Goal: Find specific page/section: Find specific page/section

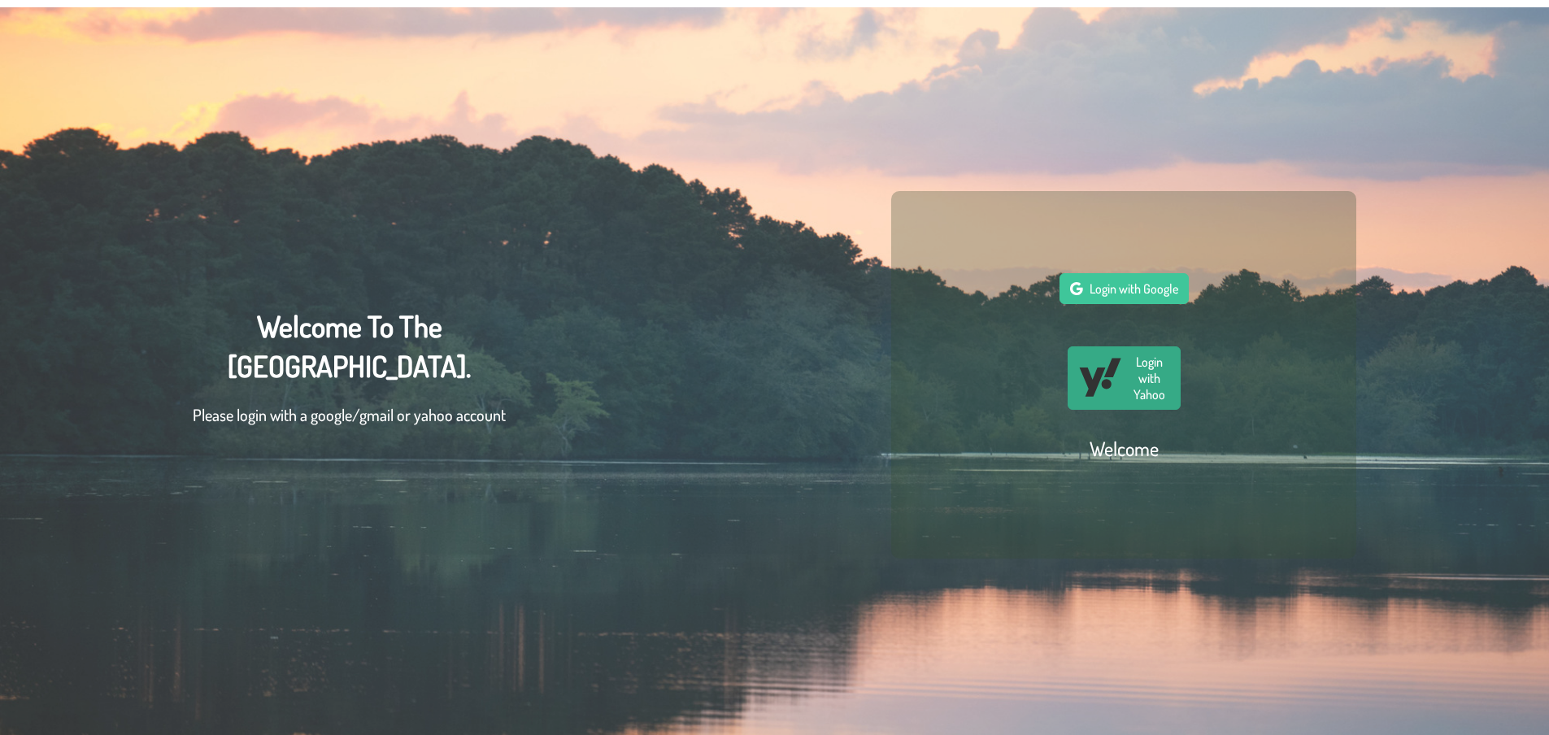
scroll to position [64, 0]
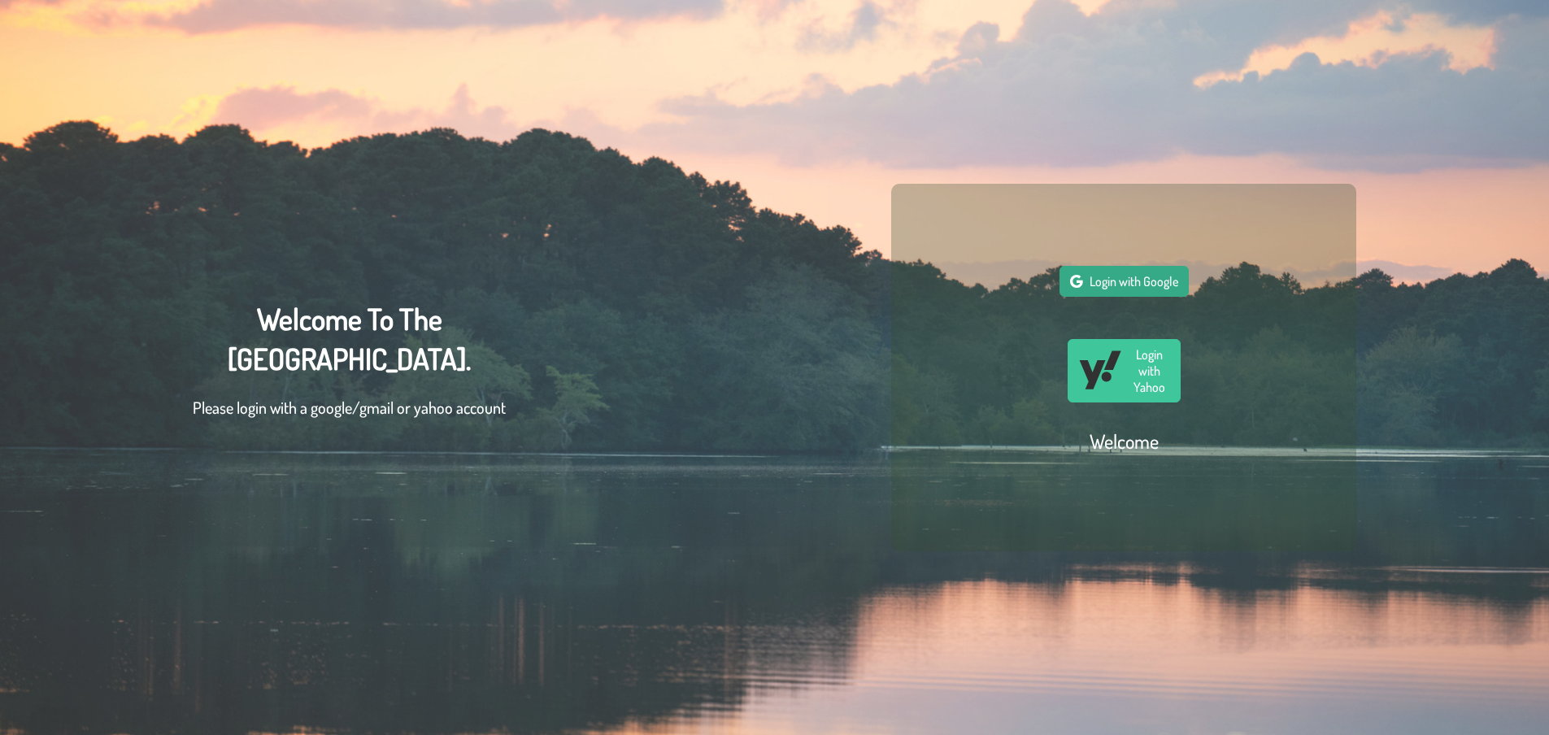
click at [1123, 277] on span "Login with Google" at bounding box center [1133, 281] width 89 height 16
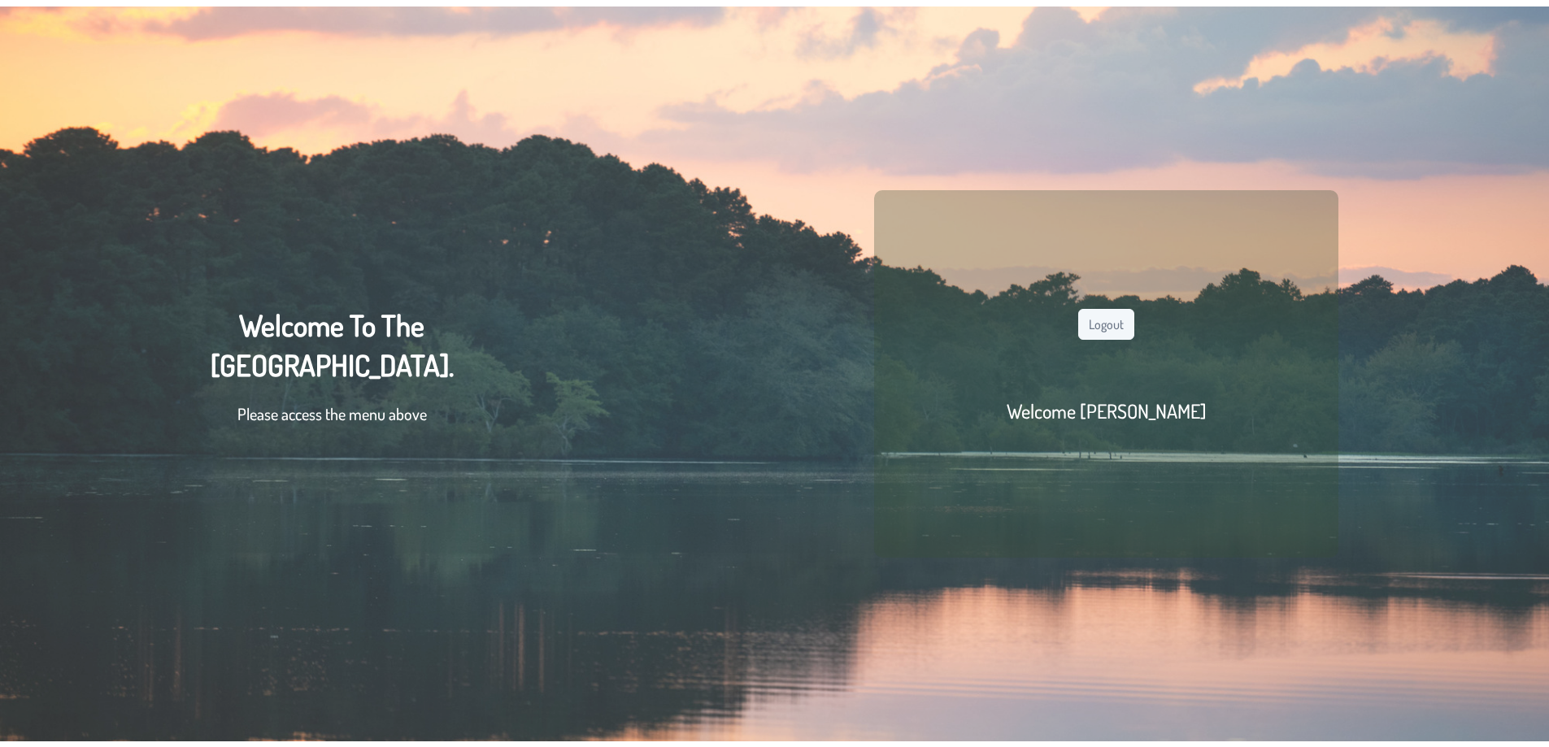
scroll to position [0, 0]
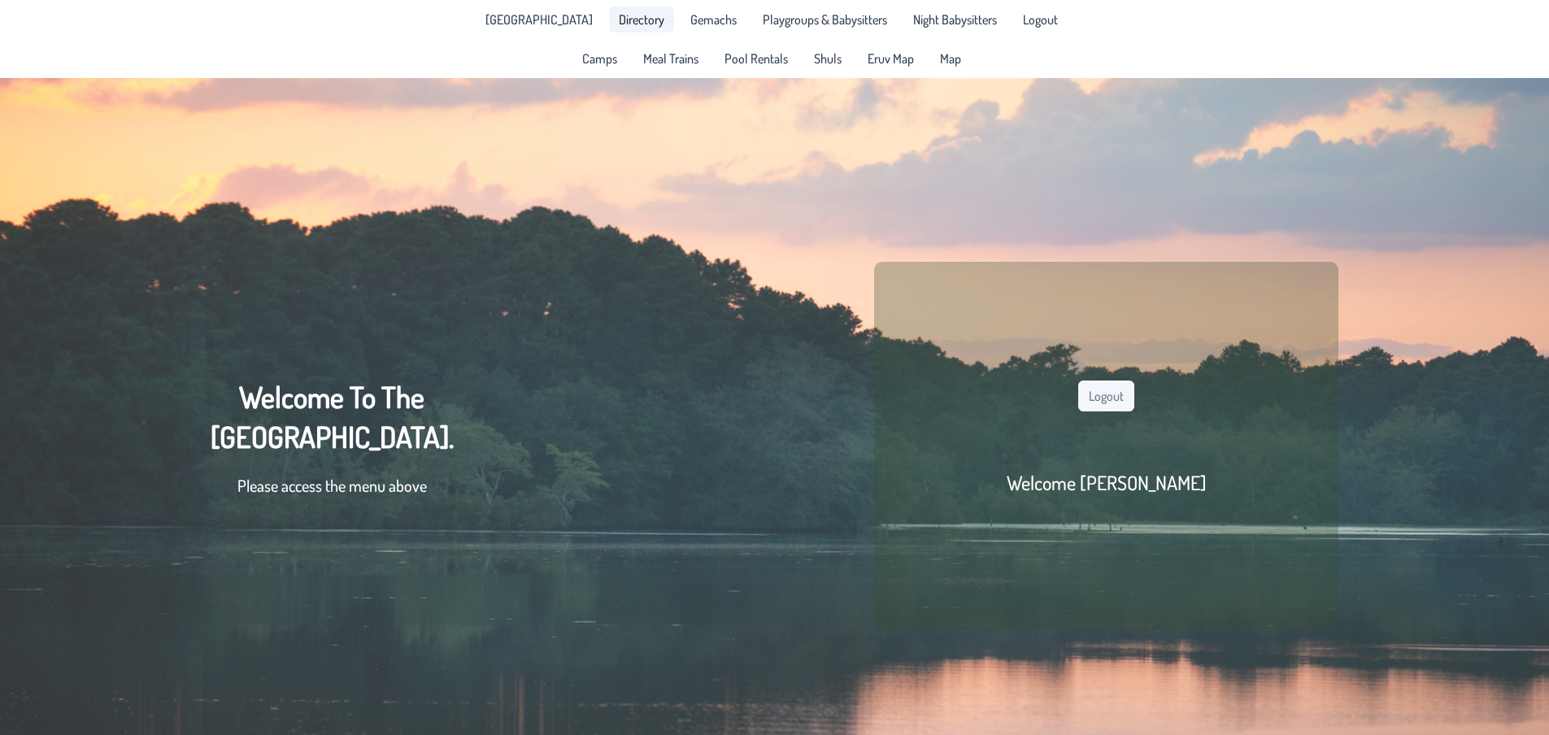
click at [624, 19] on span "Directory" at bounding box center [642, 19] width 46 height 13
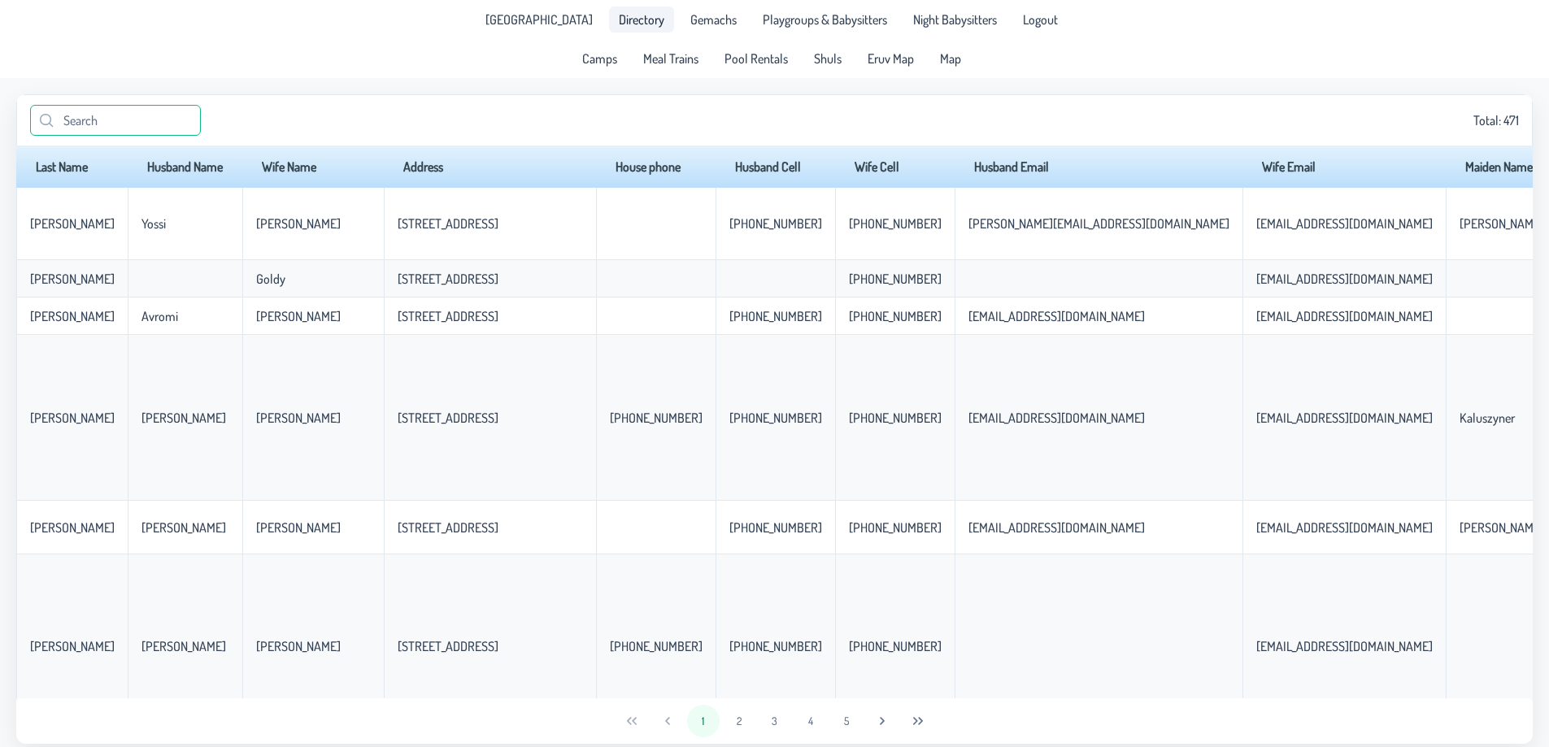
click at [111, 126] on input "text" at bounding box center [115, 120] width 171 height 31
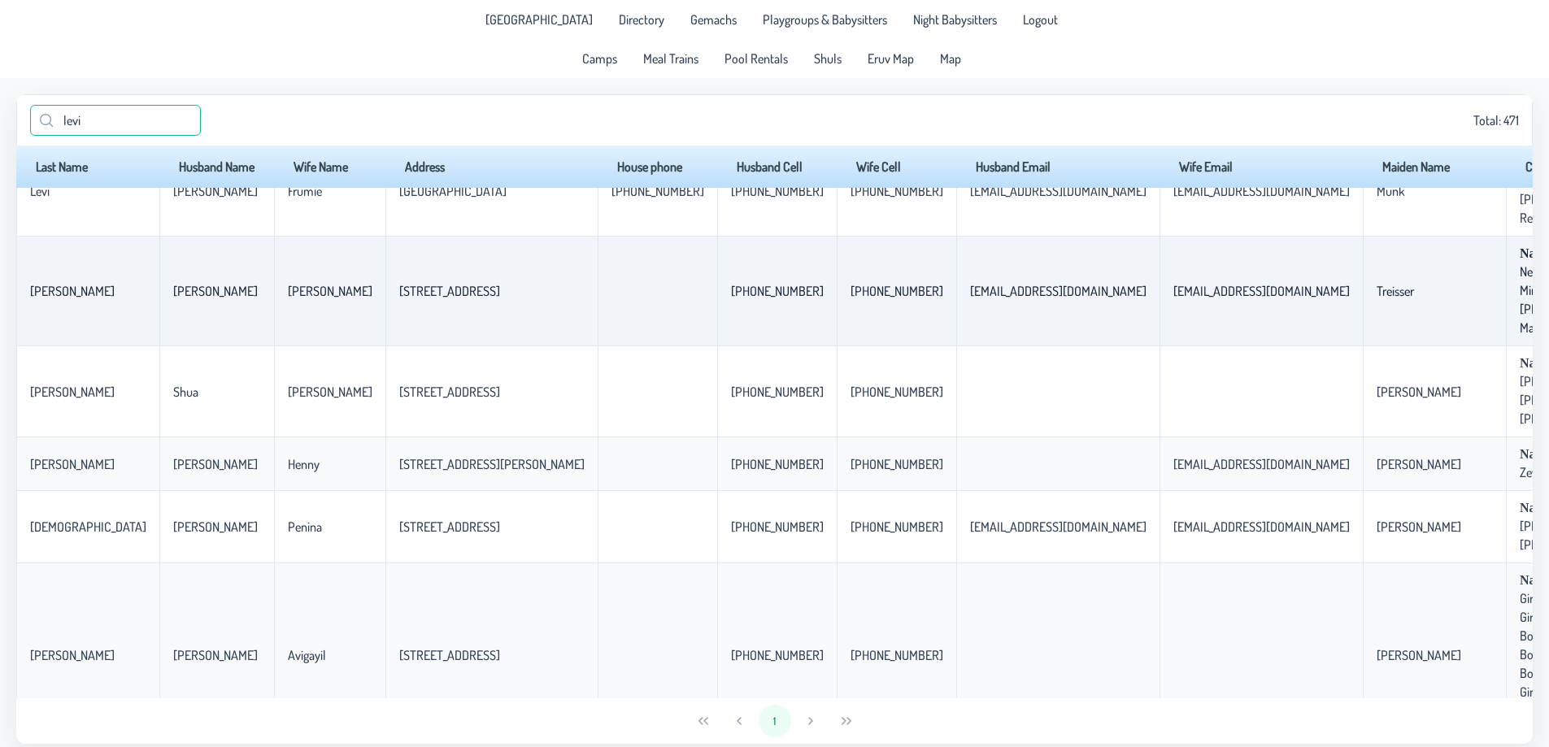
scroll to position [244, 0]
drag, startPoint x: 93, startPoint y: 121, endPoint x: 0, endPoint y: 174, distance: 107.4
click at [0, 187] on app-data "[PERSON_NAME] Total: 471 Last Name Husband Name Wife Name Address House phone H…" at bounding box center [774, 419] width 1549 height 682
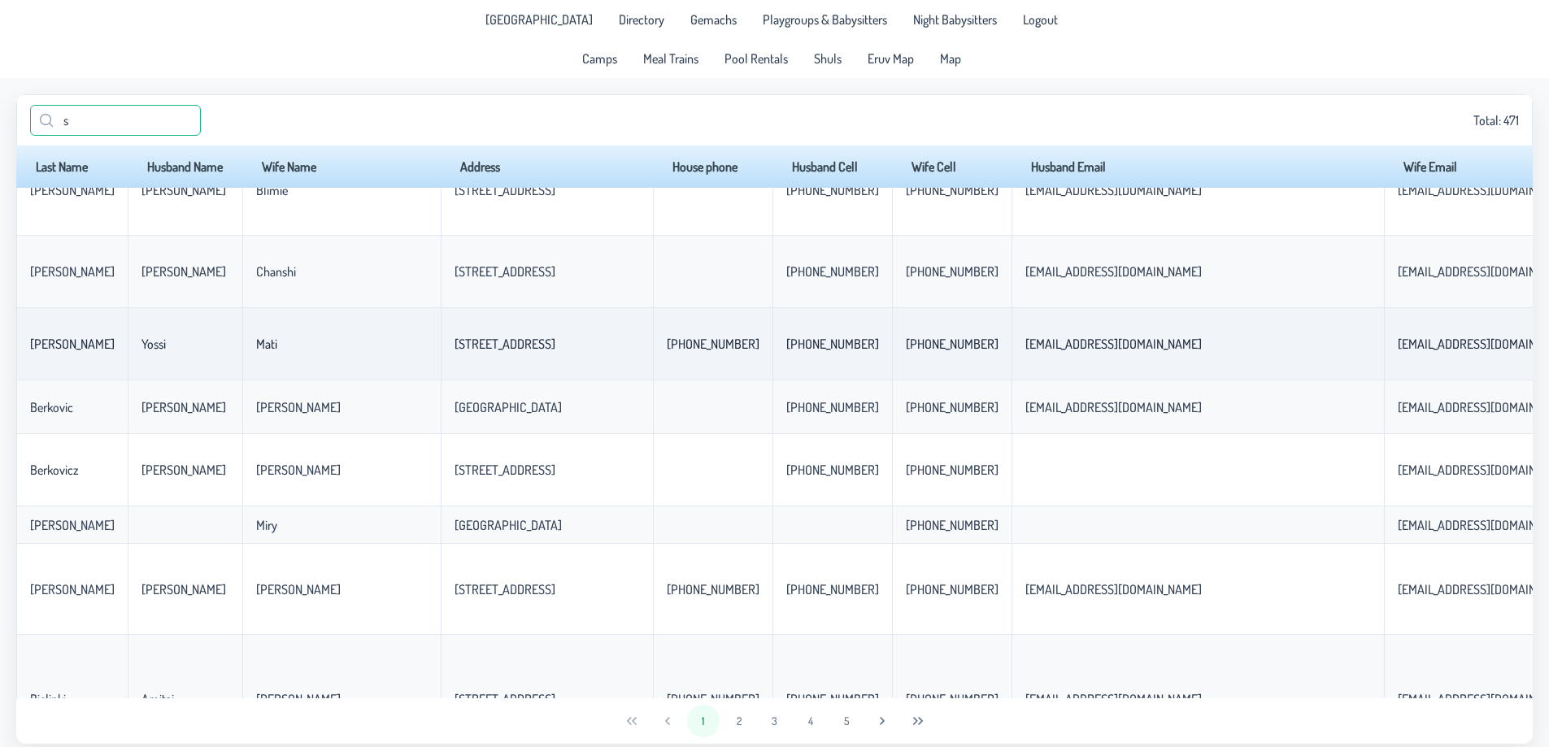
scroll to position [2764, 0]
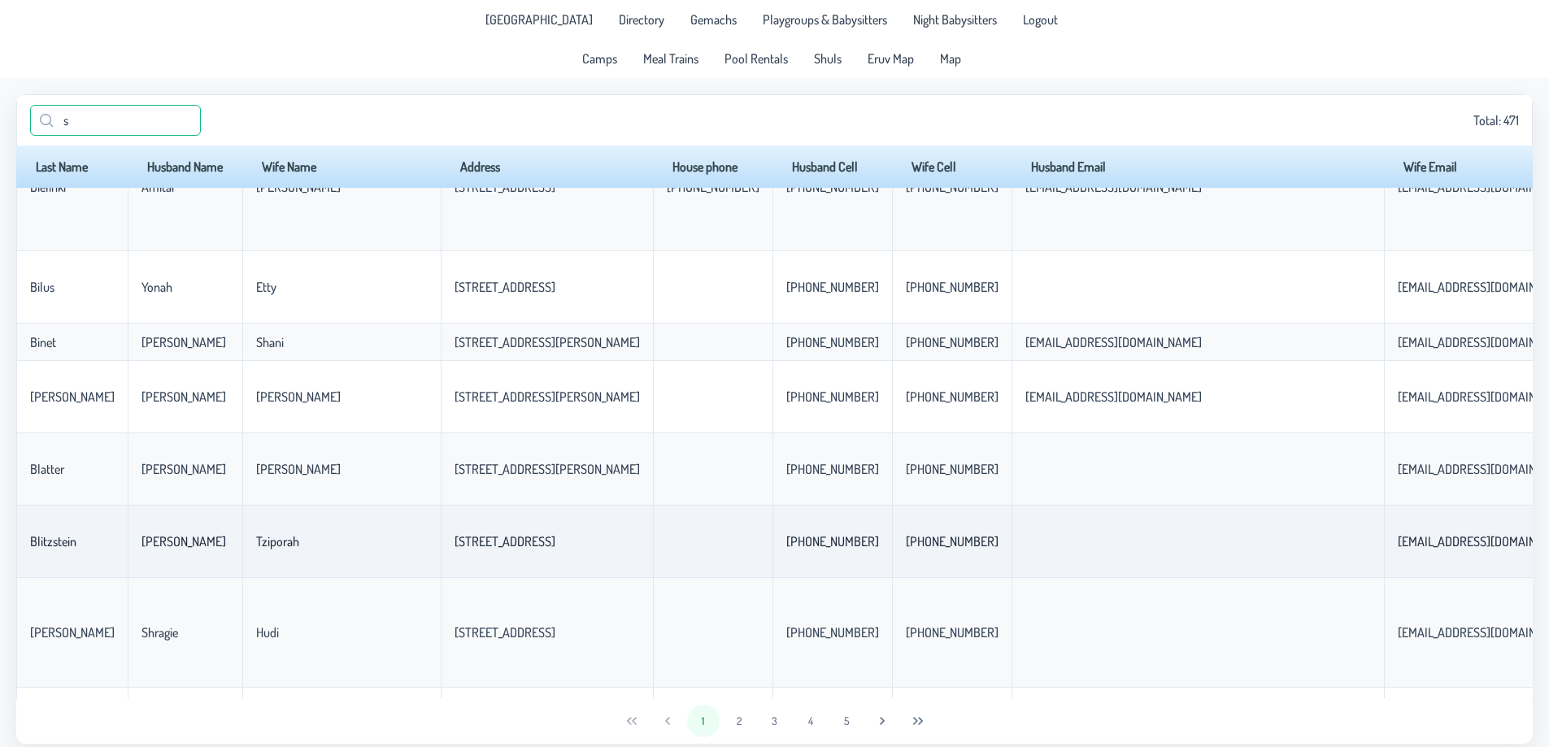
type input "s"
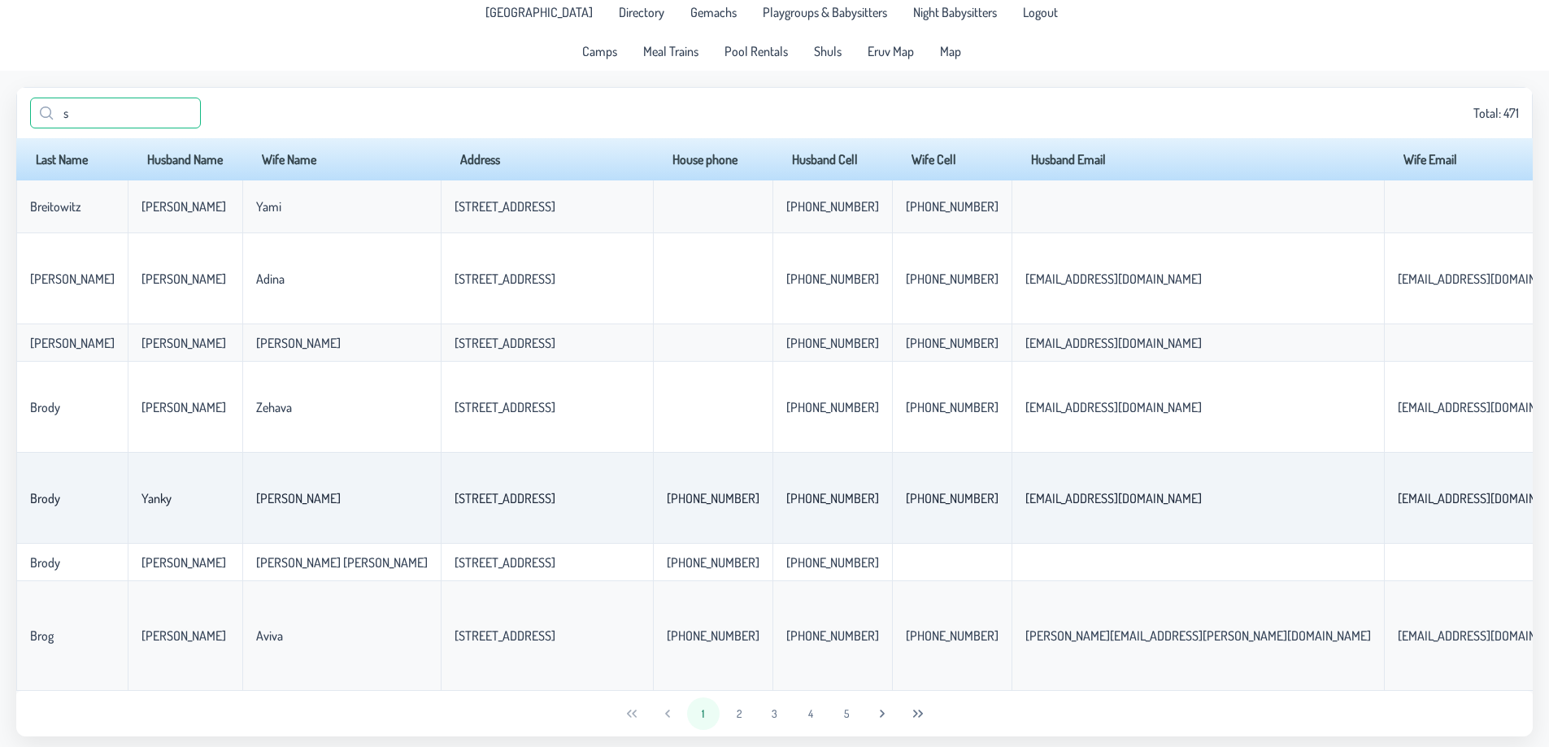
scroll to position [13, 0]
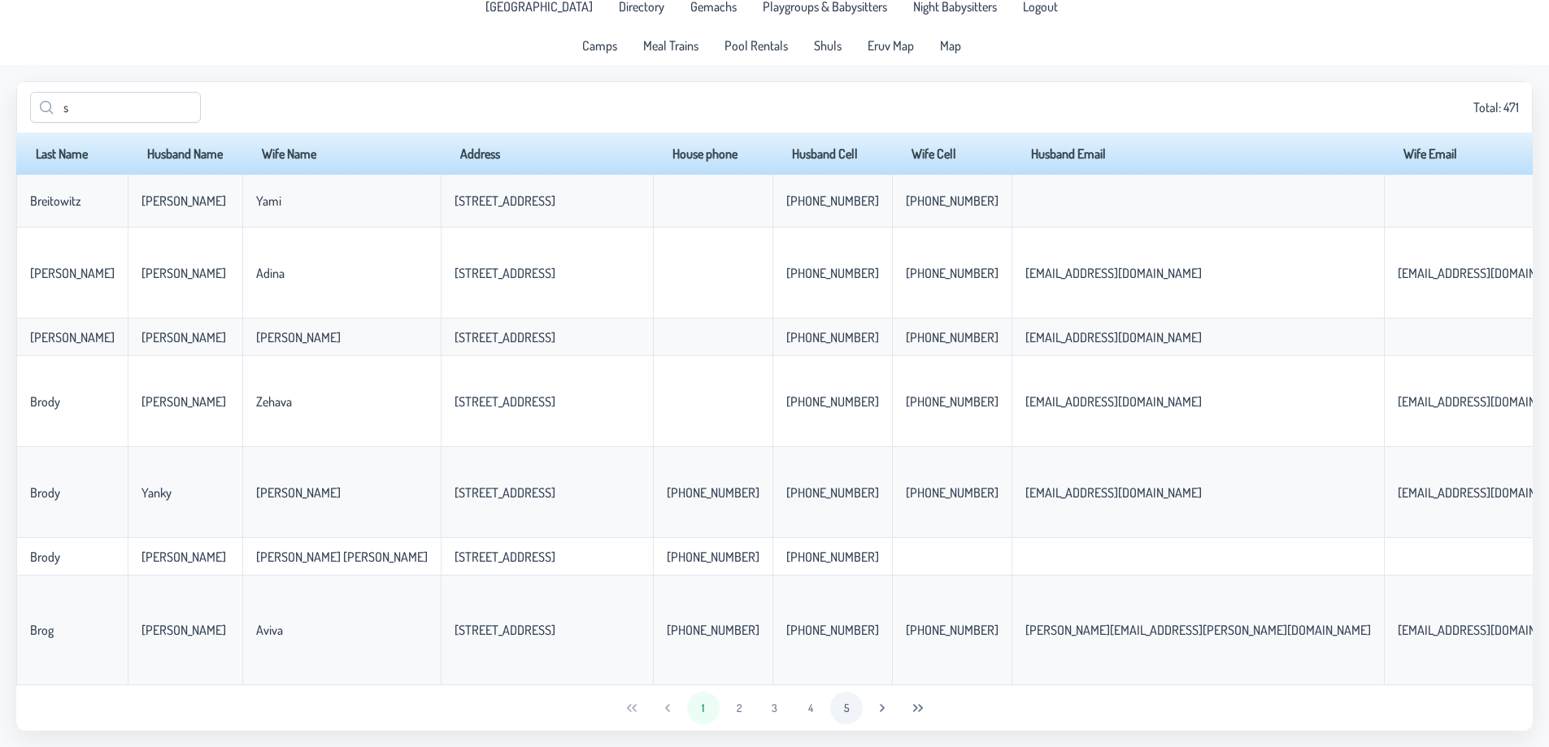
click at [853, 703] on button "5" at bounding box center [846, 708] width 33 height 33
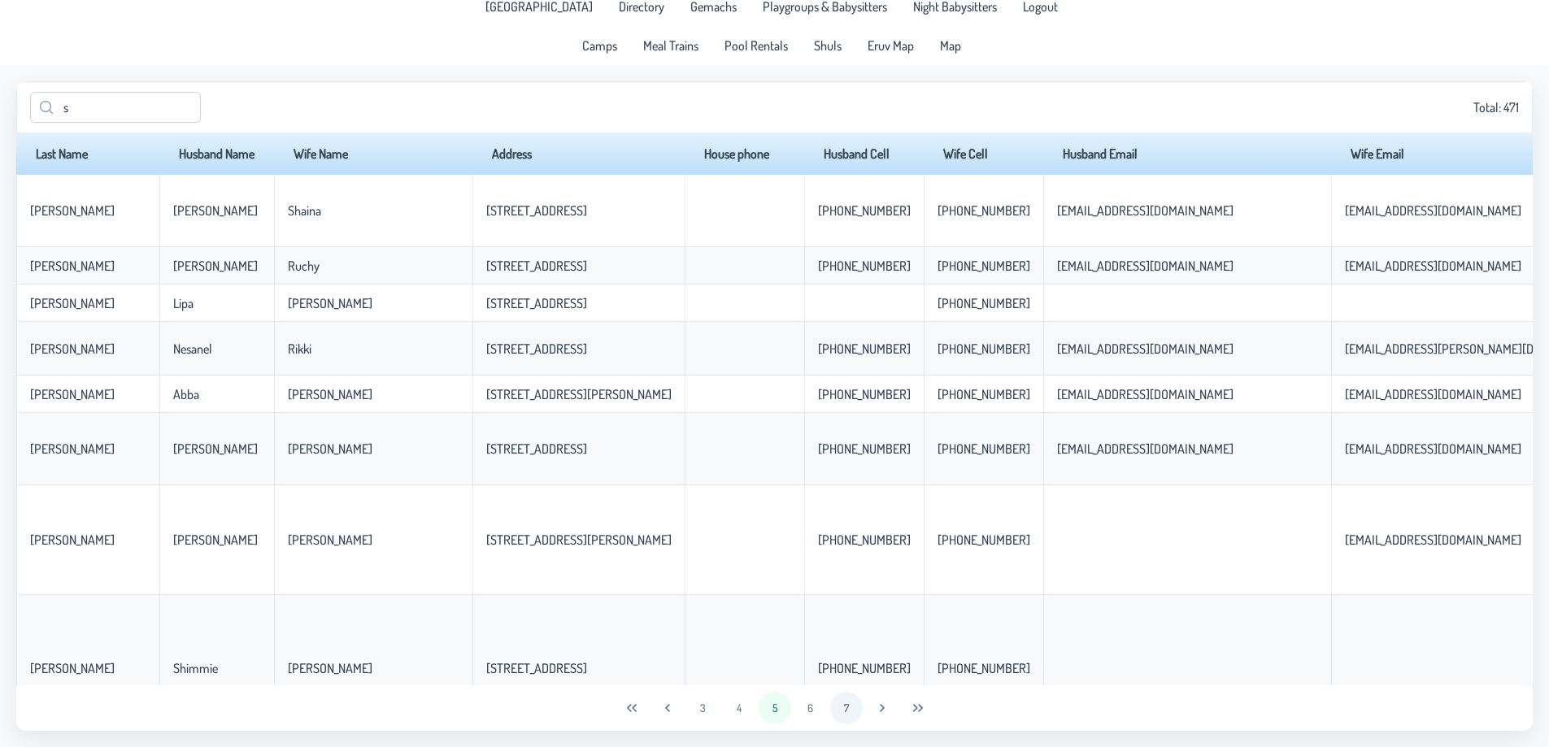
click at [849, 709] on button "7" at bounding box center [846, 708] width 33 height 33
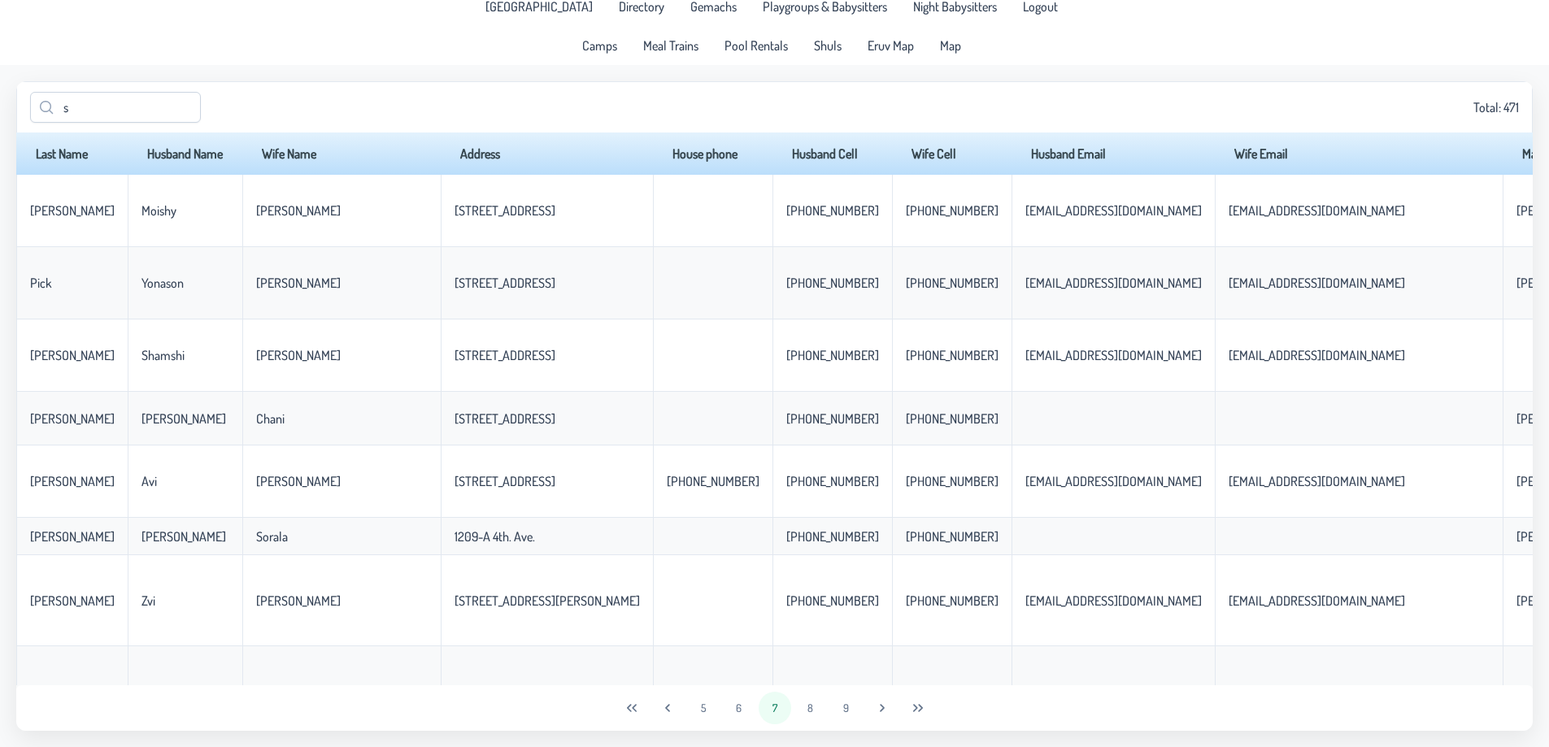
click at [847, 709] on button "9" at bounding box center [846, 708] width 33 height 33
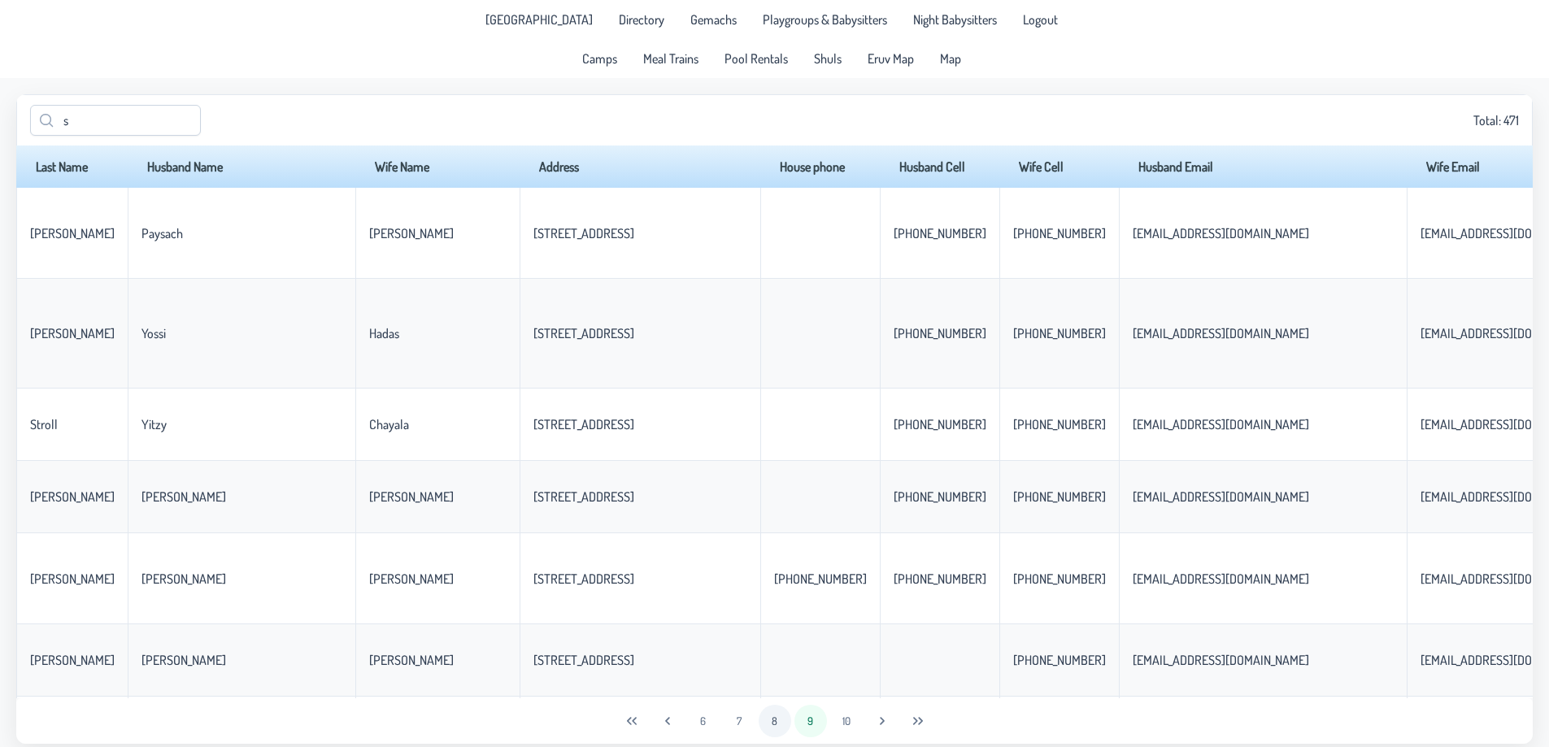
click at [780, 716] on button "8" at bounding box center [775, 721] width 33 height 33
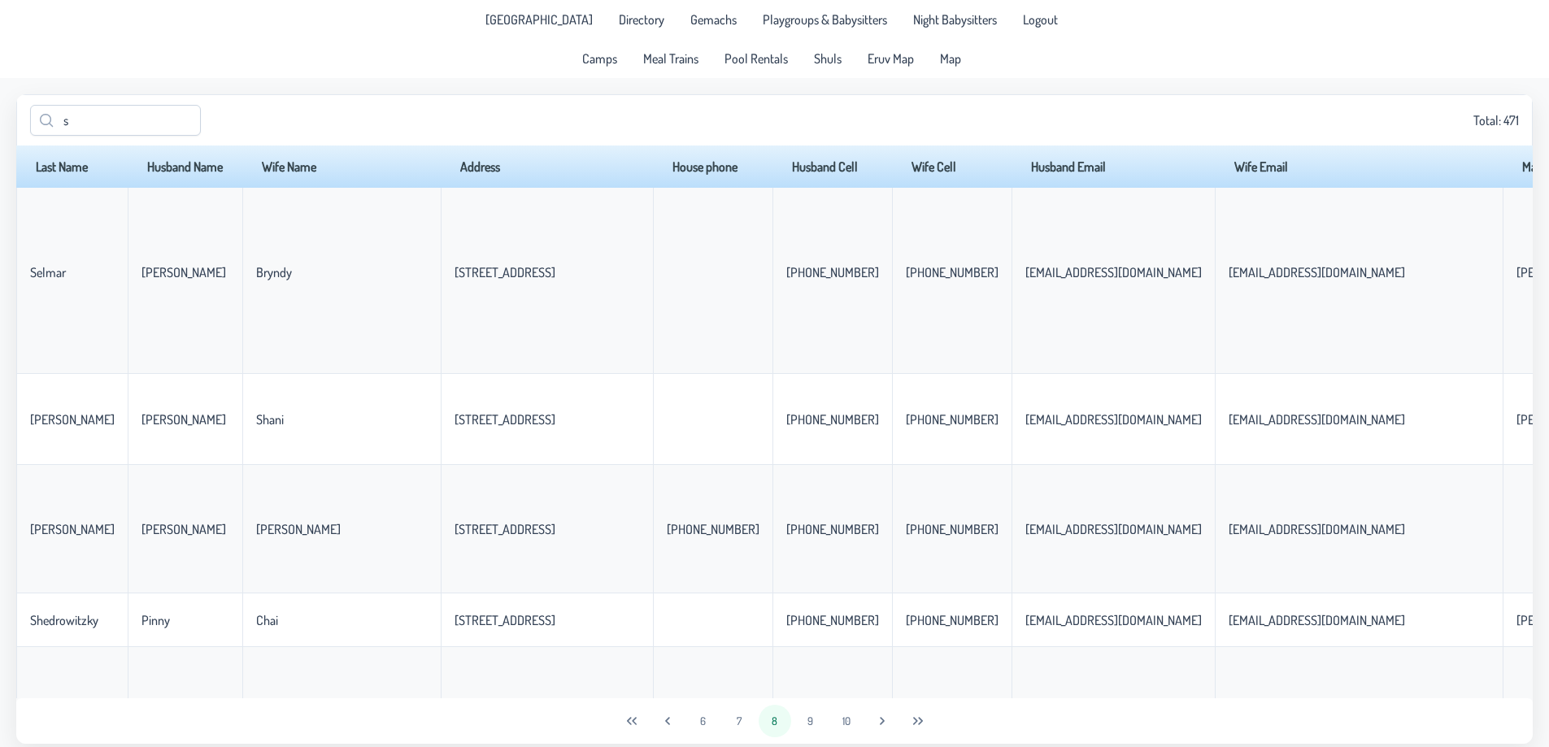
scroll to position [1626, 0]
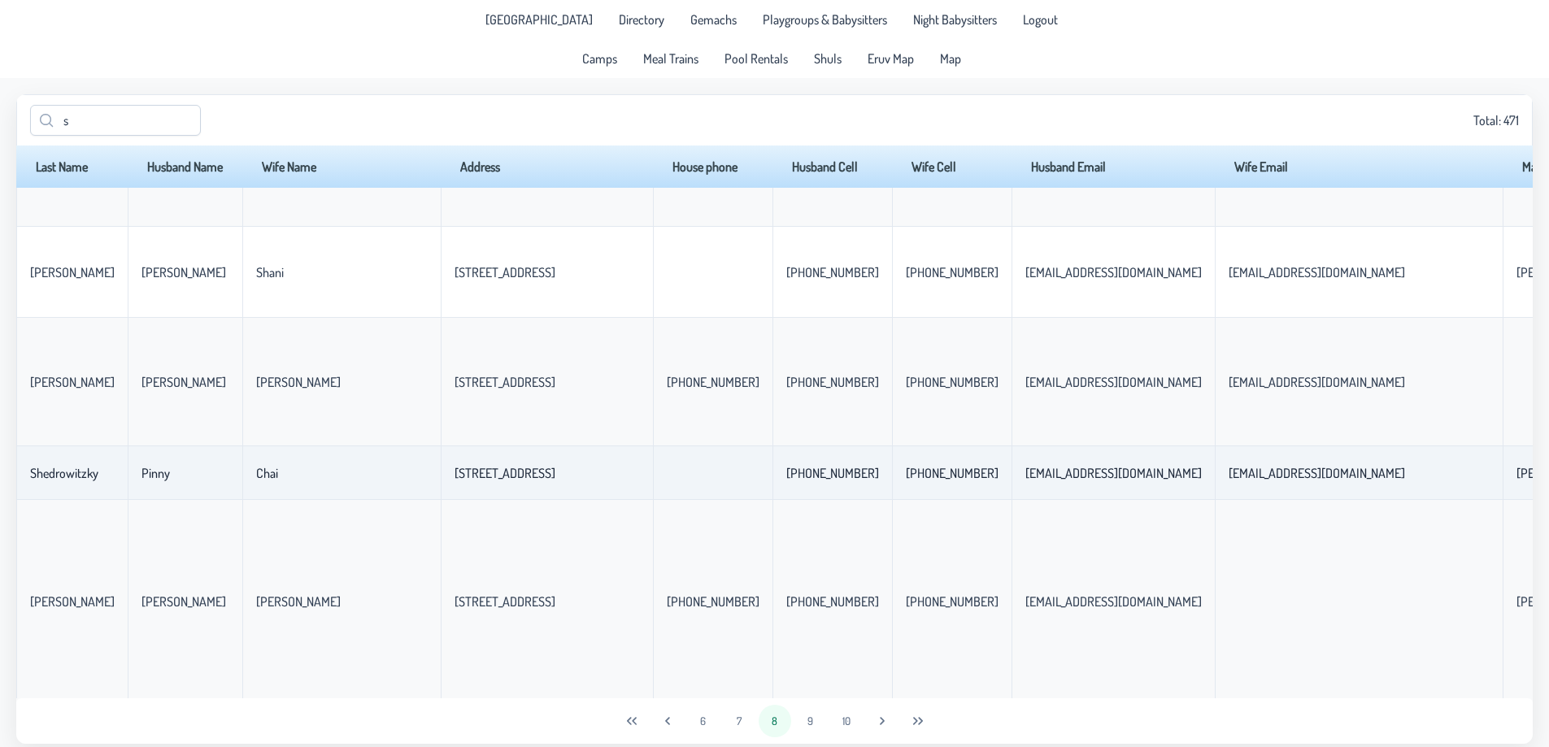
click at [88, 475] on p-celleditor "Shedrowitzky" at bounding box center [64, 473] width 68 height 16
click at [180, 476] on td "Pinny" at bounding box center [185, 473] width 115 height 54
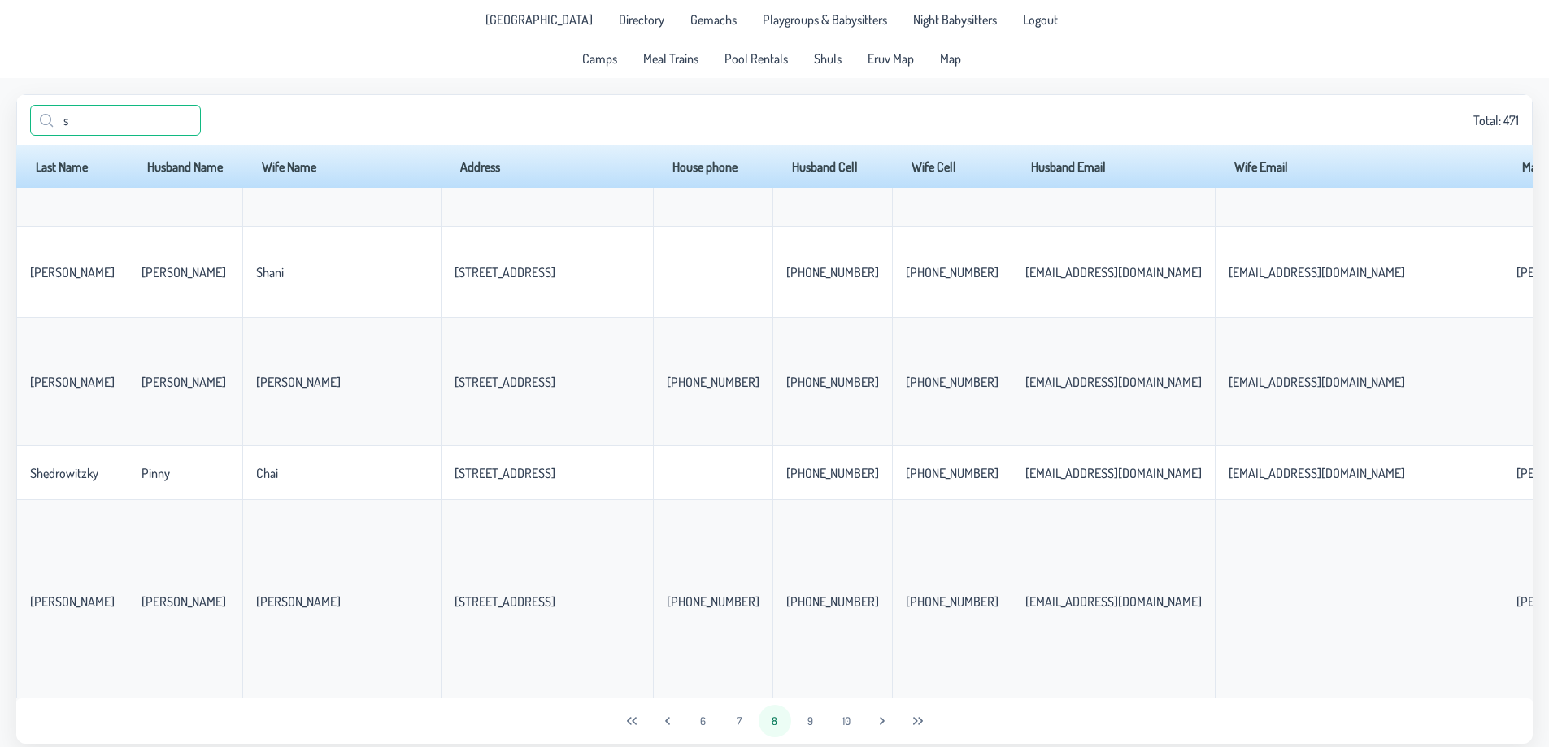
click at [163, 127] on input "s" at bounding box center [115, 120] width 171 height 31
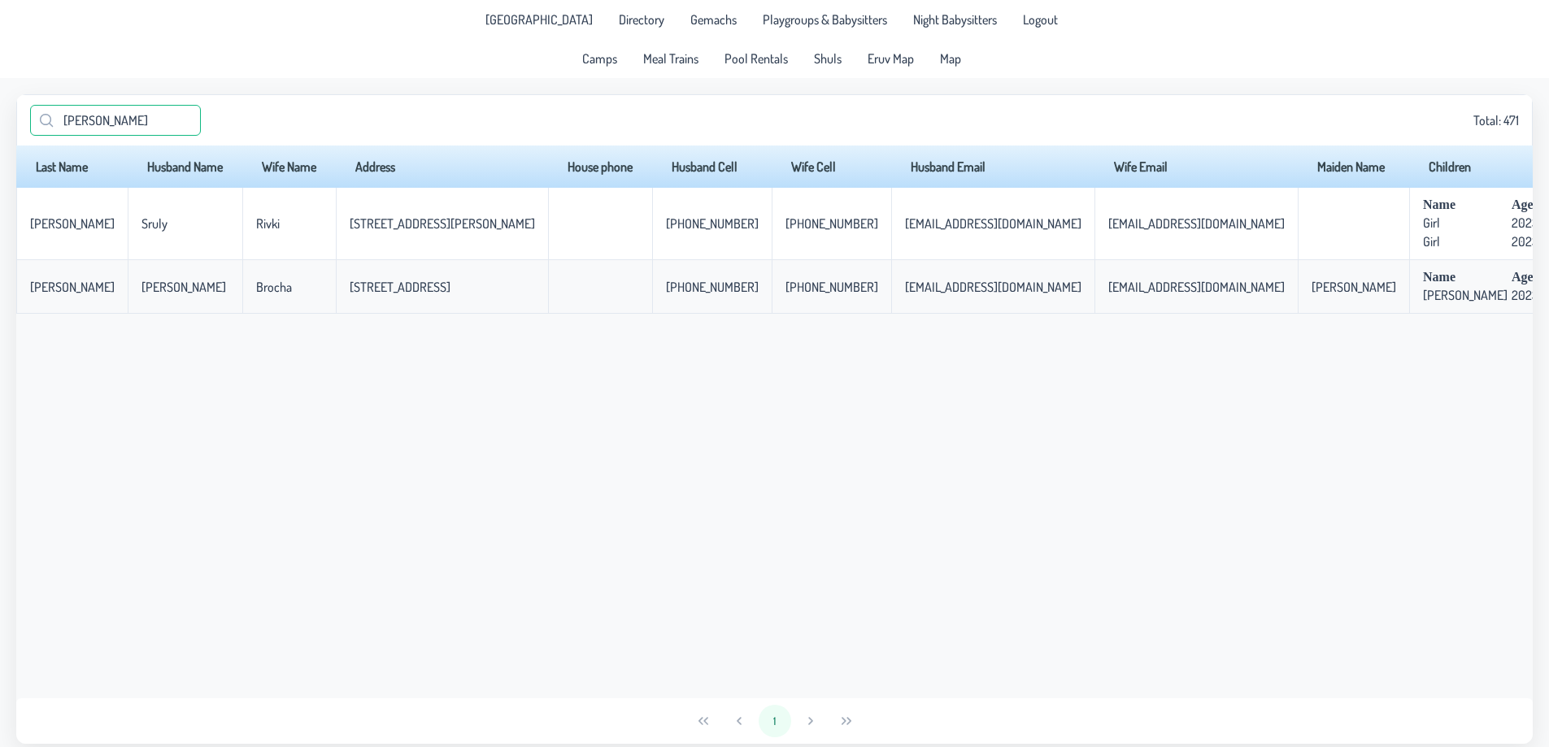
type input "[PERSON_NAME]"
click at [1094, 683] on div "Last Name Husband Name Wife Name Address House phone Husband Cell Wife Cell Hus…" at bounding box center [774, 422] width 1516 height 553
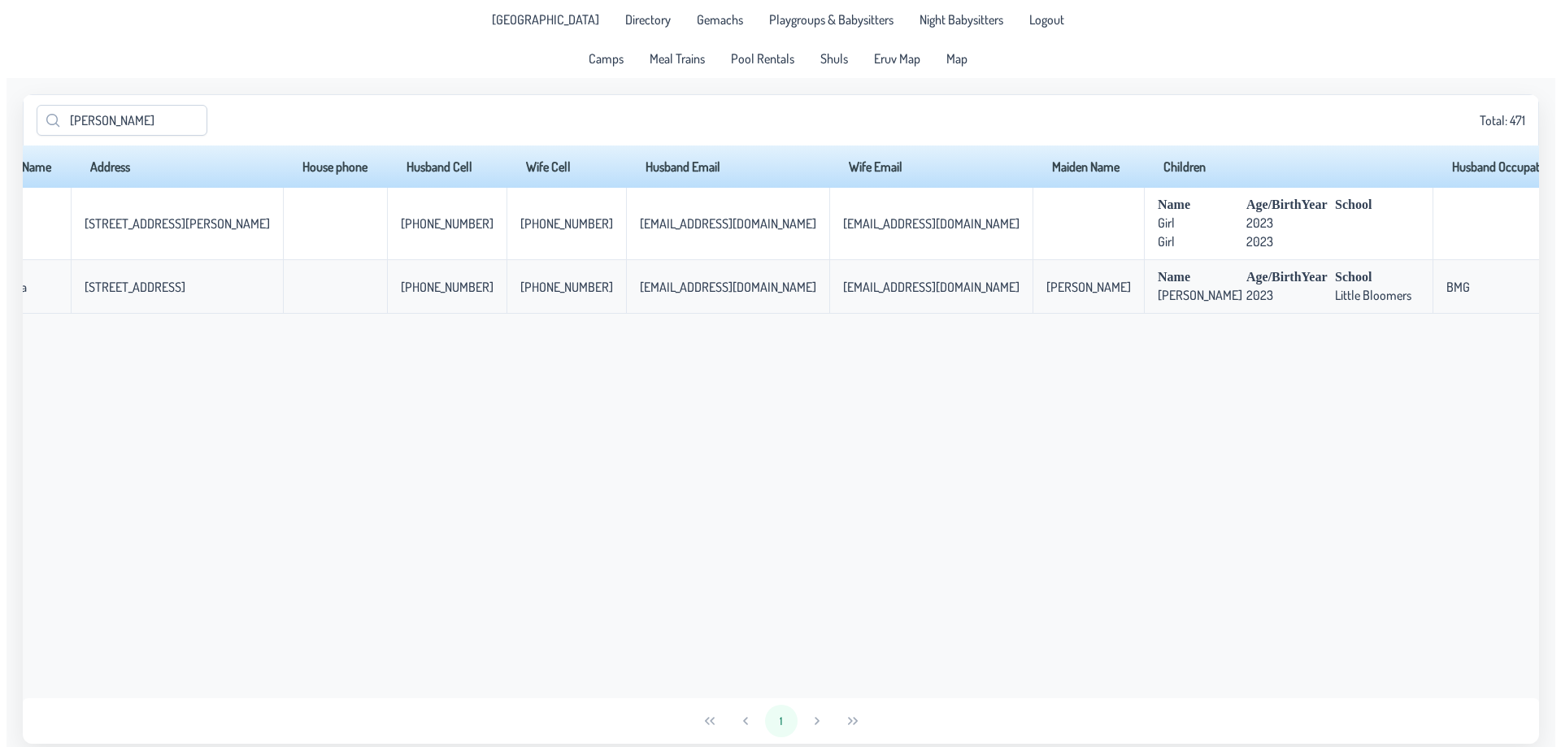
scroll to position [0, 328]
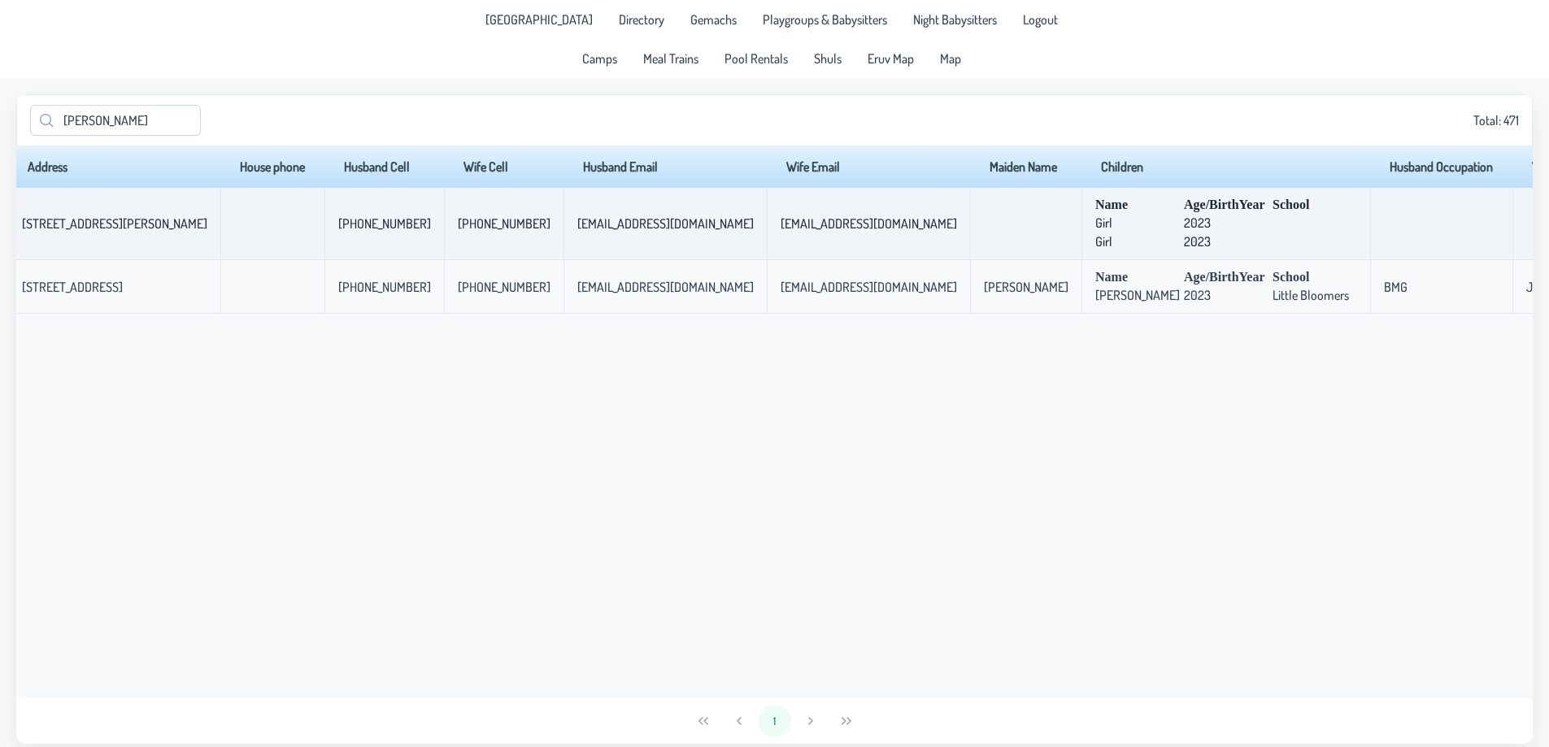
click at [1184, 234] on p-celleditor "2023" at bounding box center [1197, 241] width 27 height 16
click at [1095, 228] on p-celleditor "Girl" at bounding box center [1103, 223] width 17 height 16
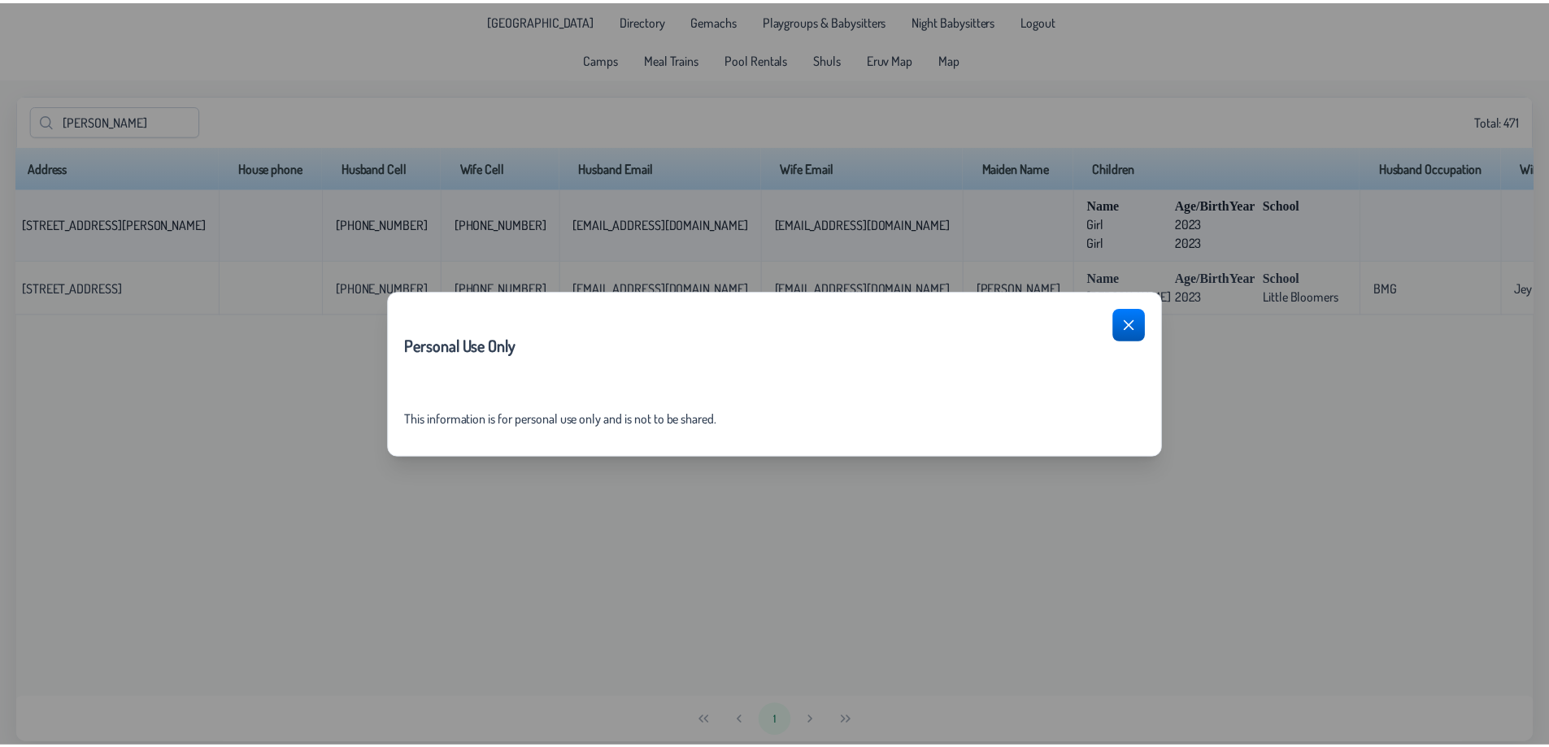
scroll to position [0, 315]
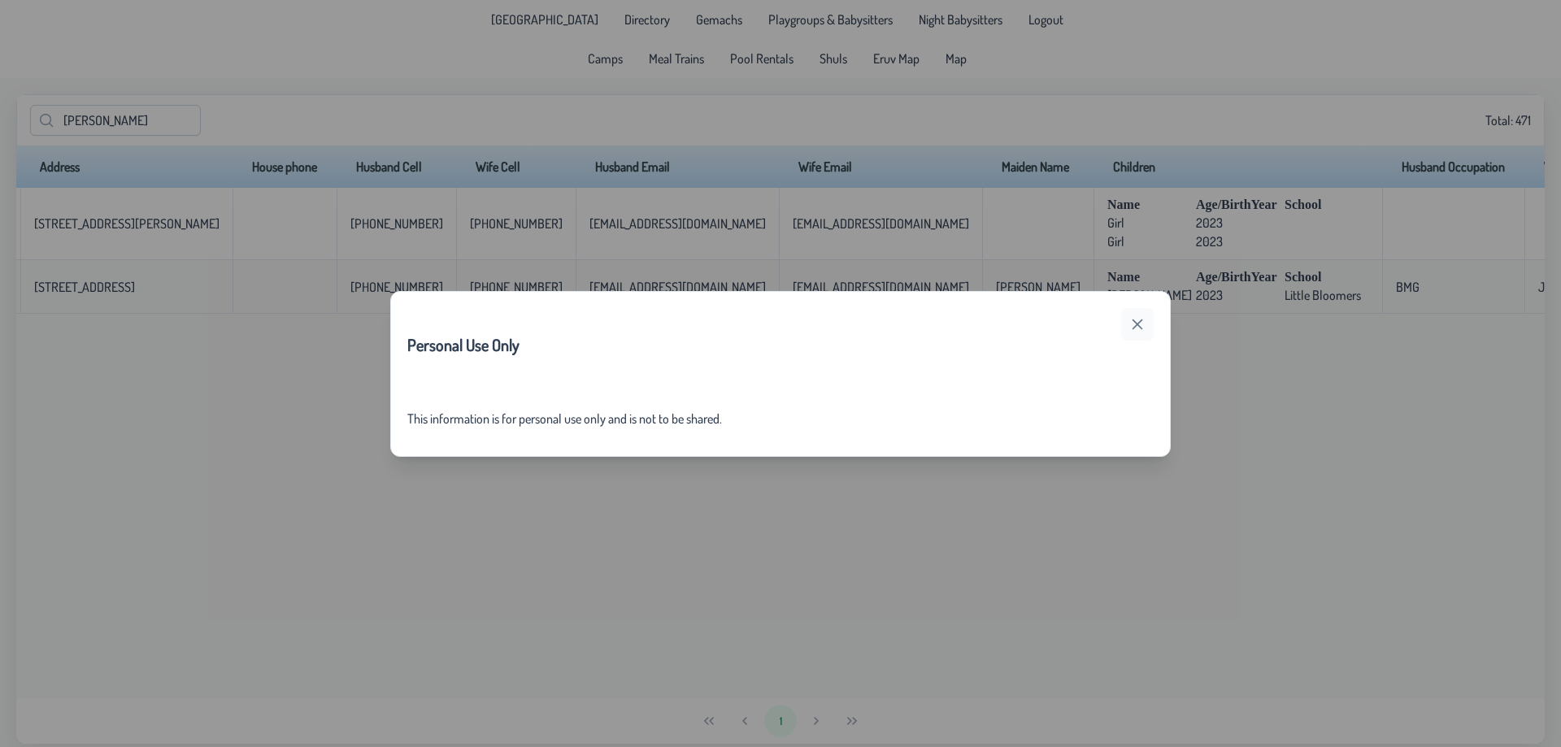
click at [1137, 325] on icon "button" at bounding box center [1138, 324] width 11 height 11
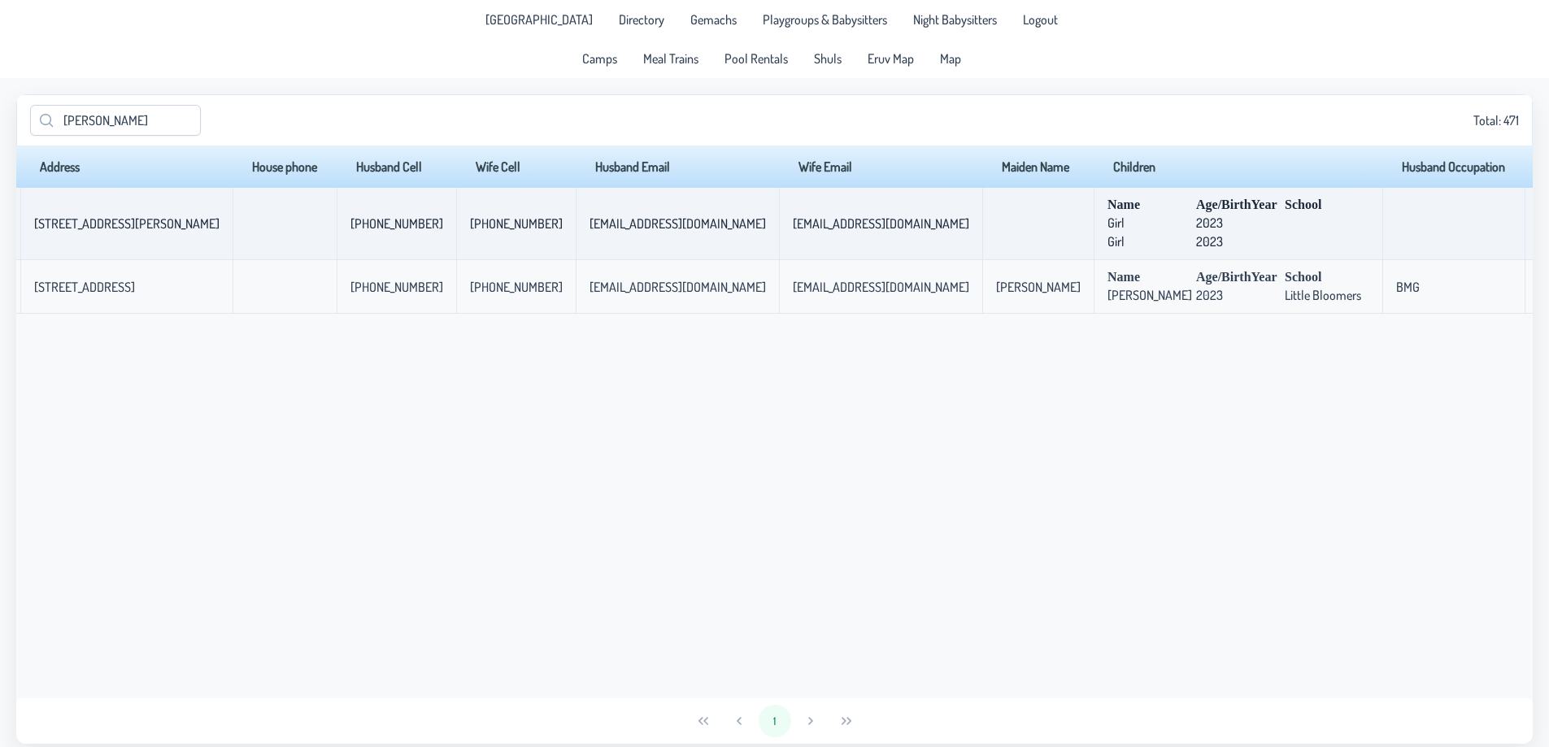
click at [1094, 231] on td "Name Age/BirthYear School Girl [DEMOGRAPHIC_DATA] Girl 2023" at bounding box center [1238, 224] width 289 height 72
click at [1107, 224] on p-celleditor "Girl" at bounding box center [1115, 223] width 17 height 16
click at [1107, 228] on span "Girl" at bounding box center [1149, 223] width 85 height 16
